Goal: Task Accomplishment & Management: Use online tool/utility

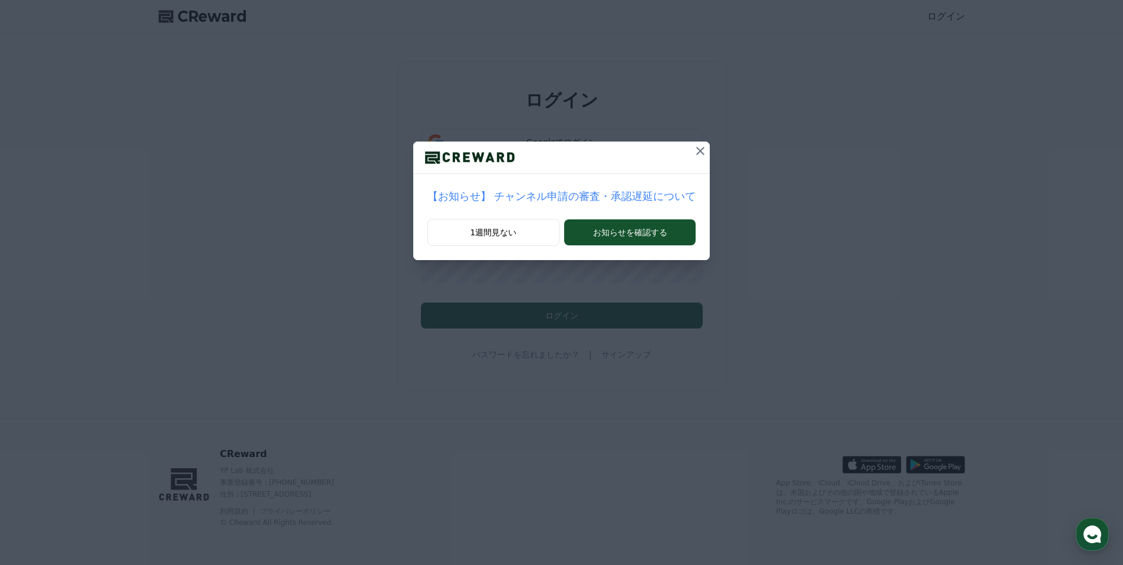
click at [700, 147] on icon at bounding box center [700, 151] width 14 height 14
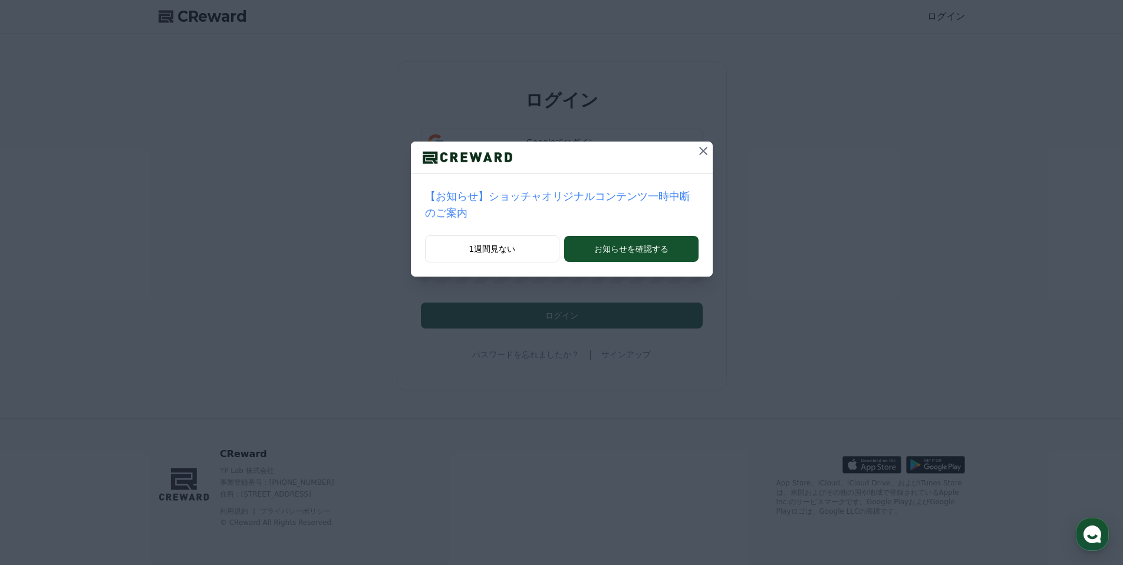
click at [701, 155] on icon at bounding box center [703, 151] width 14 height 14
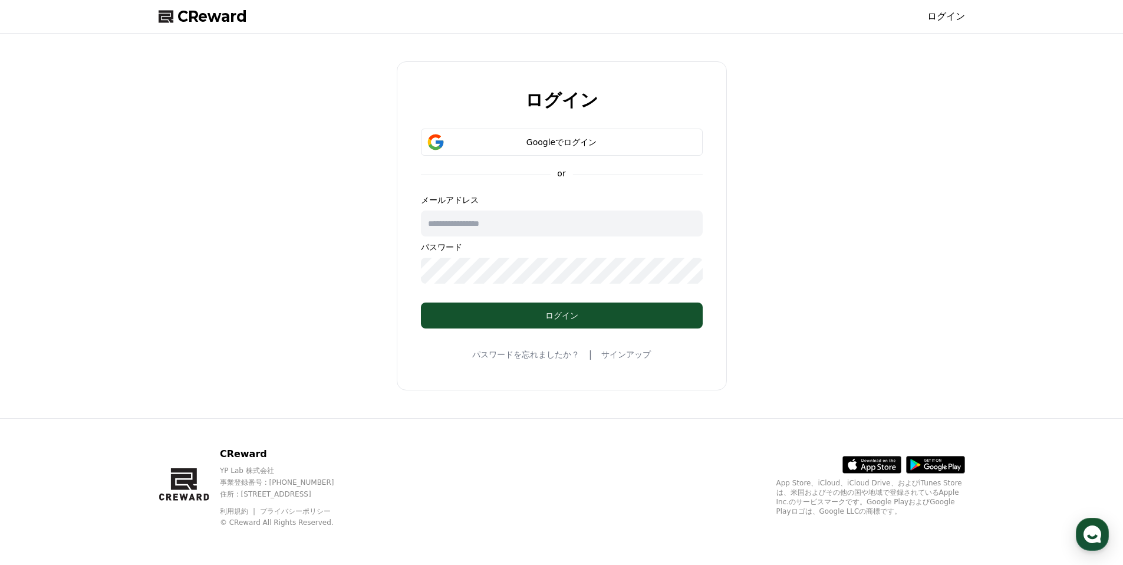
click at [502, 227] on input "text" at bounding box center [562, 223] width 282 height 26
type input "**********"
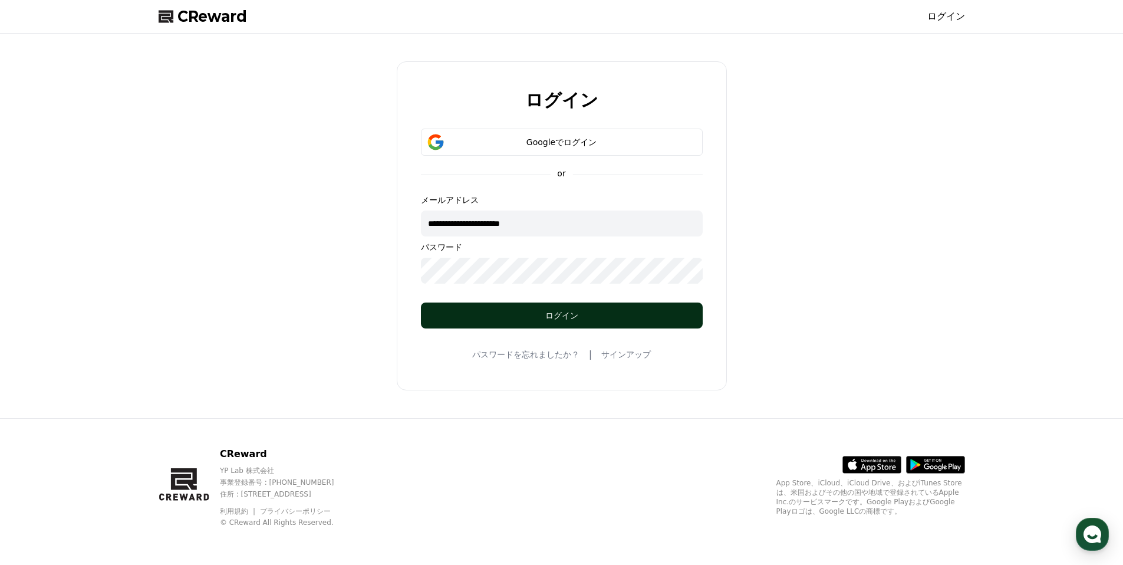
click at [510, 323] on button "ログイン" at bounding box center [562, 315] width 282 height 26
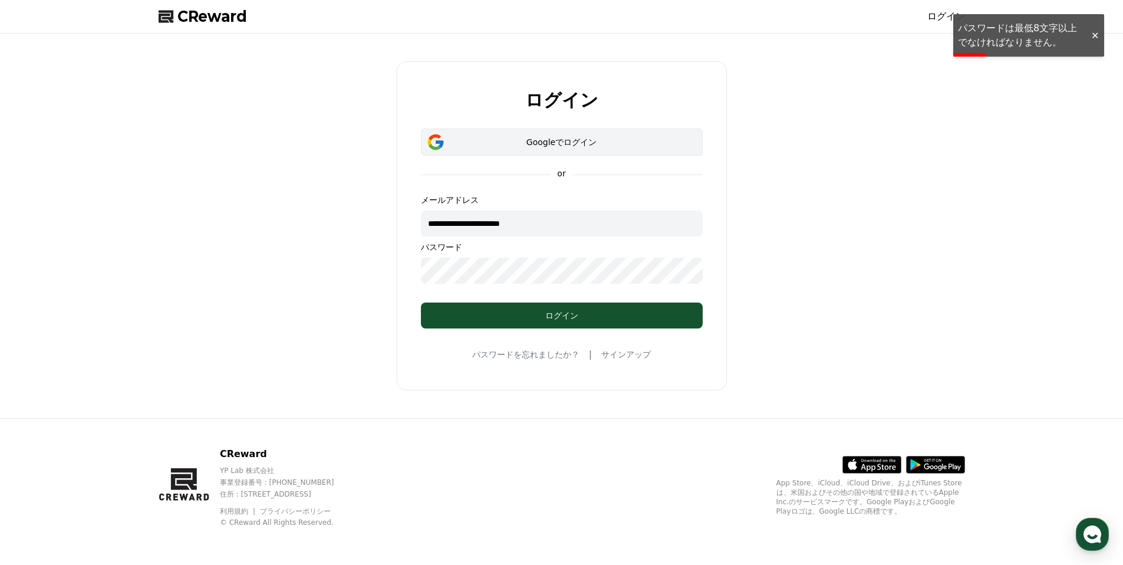
click at [534, 130] on button "Googleでログイン" at bounding box center [562, 142] width 282 height 27
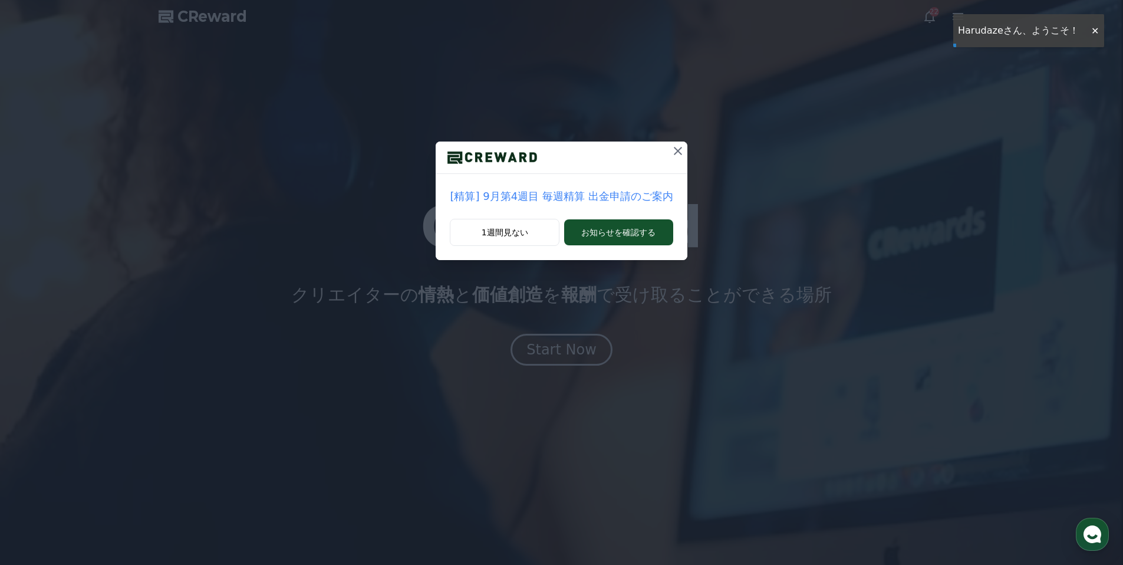
click at [674, 148] on icon at bounding box center [678, 151] width 8 height 8
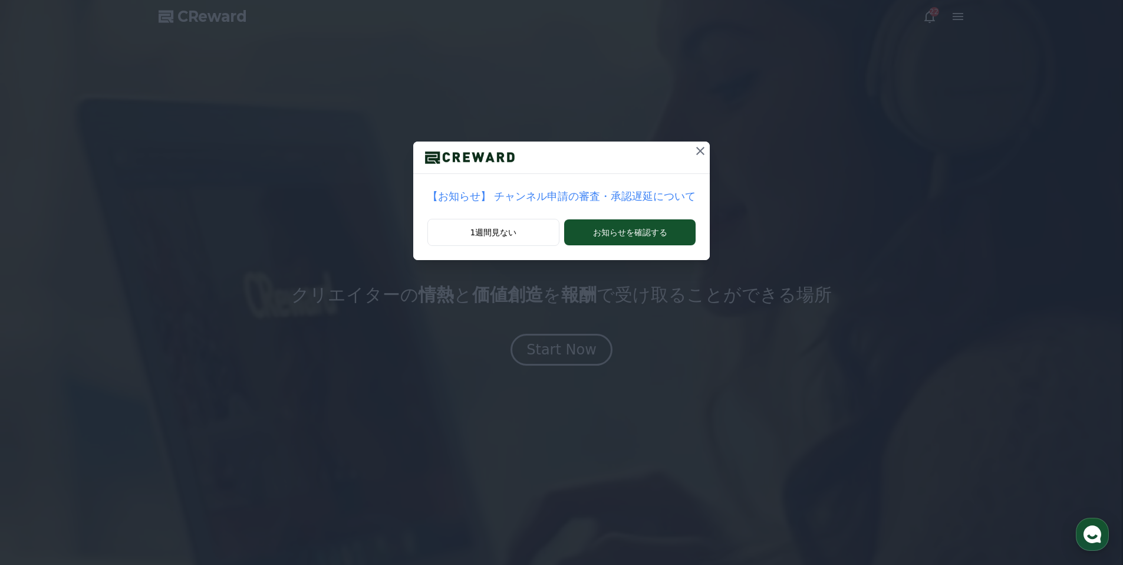
click at [697, 150] on icon at bounding box center [700, 151] width 14 height 14
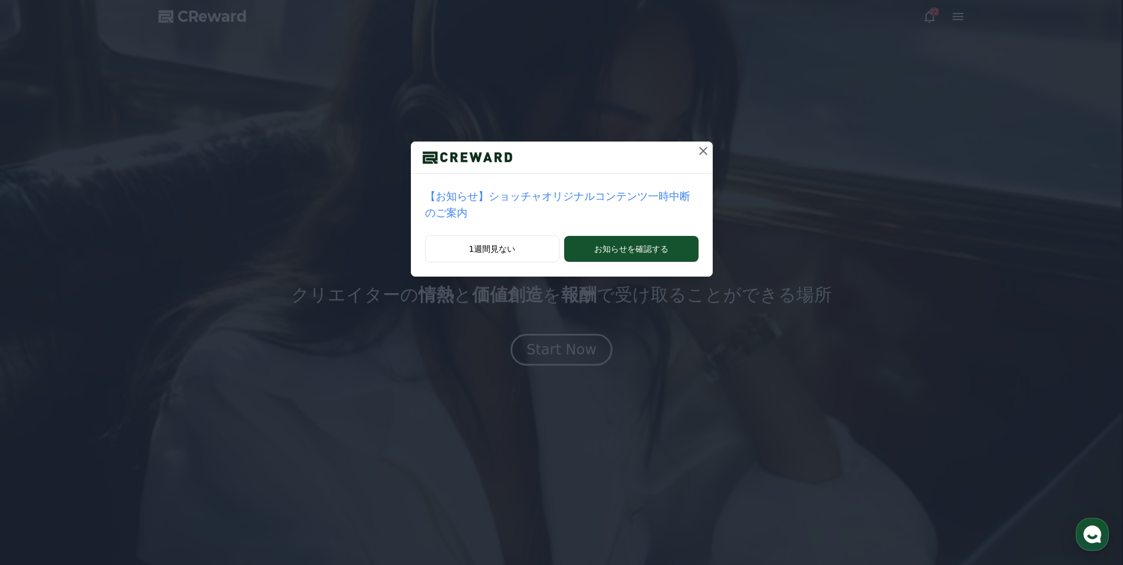
click at [703, 147] on icon at bounding box center [703, 151] width 14 height 14
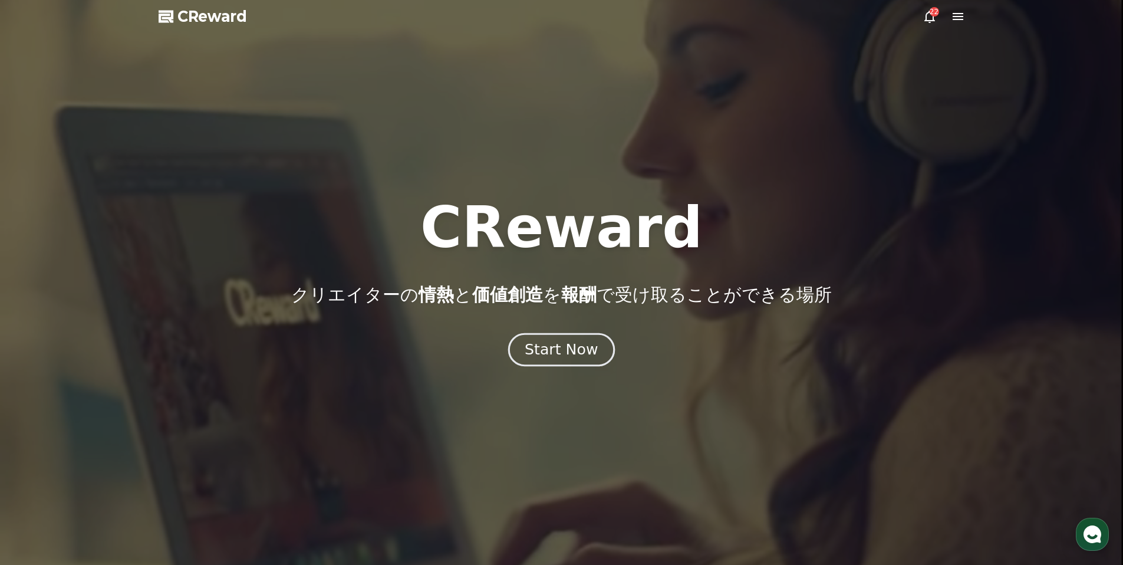
click at [549, 351] on div "Start Now" at bounding box center [561, 350] width 73 height 20
